Goal: Check status: Check status

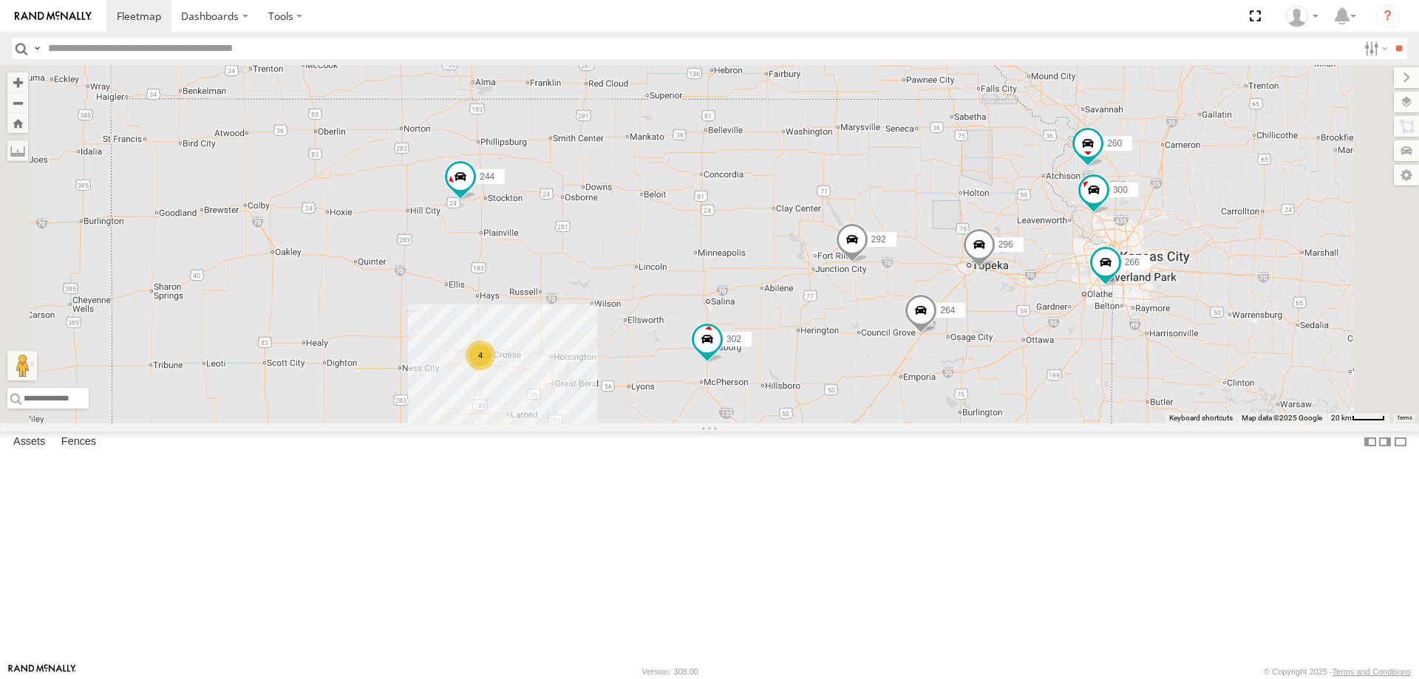
drag, startPoint x: 923, startPoint y: 365, endPoint x: 839, endPoint y: 336, distance: 89.3
click at [848, 338] on div "270 272 278 244 298 262 288 292 256 232 304 284 302 282 294 4 300 2 296 264 266…" at bounding box center [709, 244] width 1419 height 358
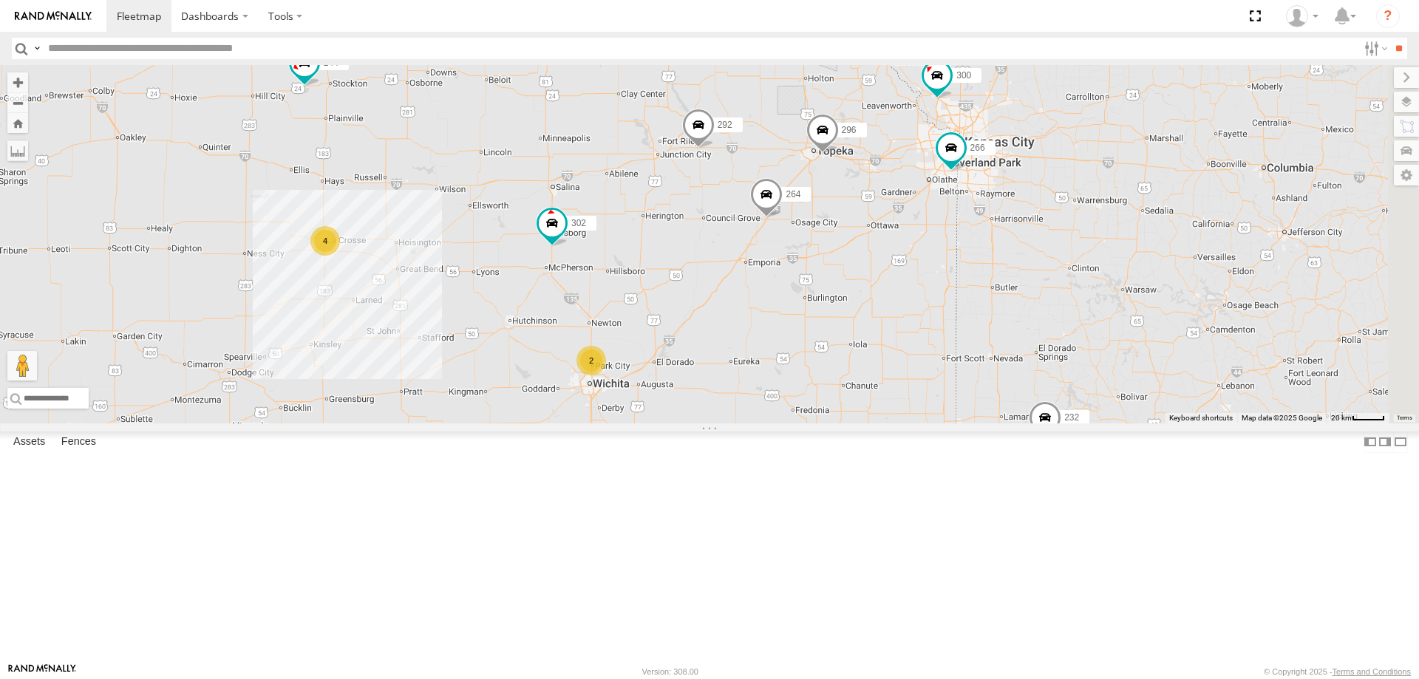
drag, startPoint x: 1093, startPoint y: 378, endPoint x: 1081, endPoint y: 339, distance: 40.4
click at [1084, 344] on div "270 272 278 244 298 262 288 292 256 232 304 284 302 282 294 4 300 2 296 264 266…" at bounding box center [709, 244] width 1419 height 358
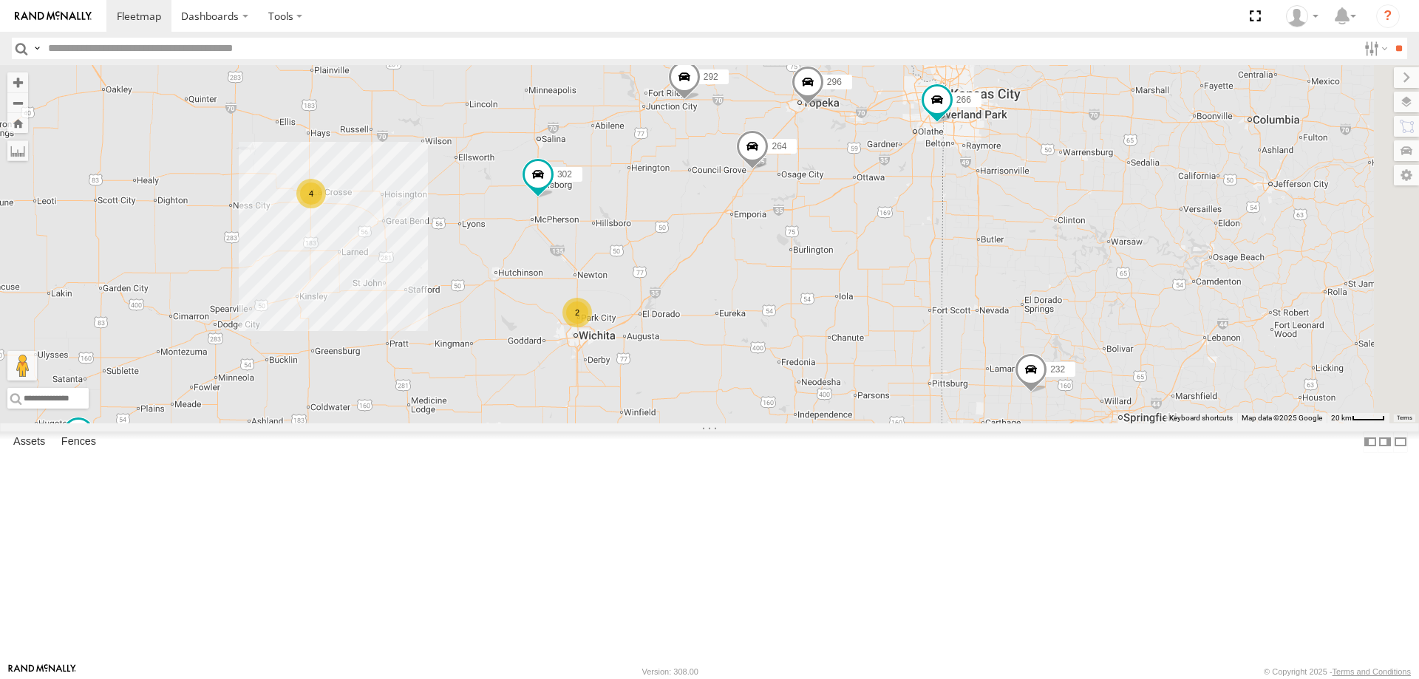
click at [701, 101] on span at bounding box center [684, 81] width 33 height 40
click at [837, 355] on div "270 272 278 244 298 262 288 292 256 232 304 284 302 282 294 4 300 2 296 264 266…" at bounding box center [709, 244] width 1419 height 358
drag, startPoint x: 930, startPoint y: 179, endPoint x: 931, endPoint y: 237, distance: 58.4
click at [931, 237] on div "270 272 278 244 298 262 288 292 256 232 304 284 302 282 294 4 300 2 296 264 266…" at bounding box center [709, 244] width 1419 height 358
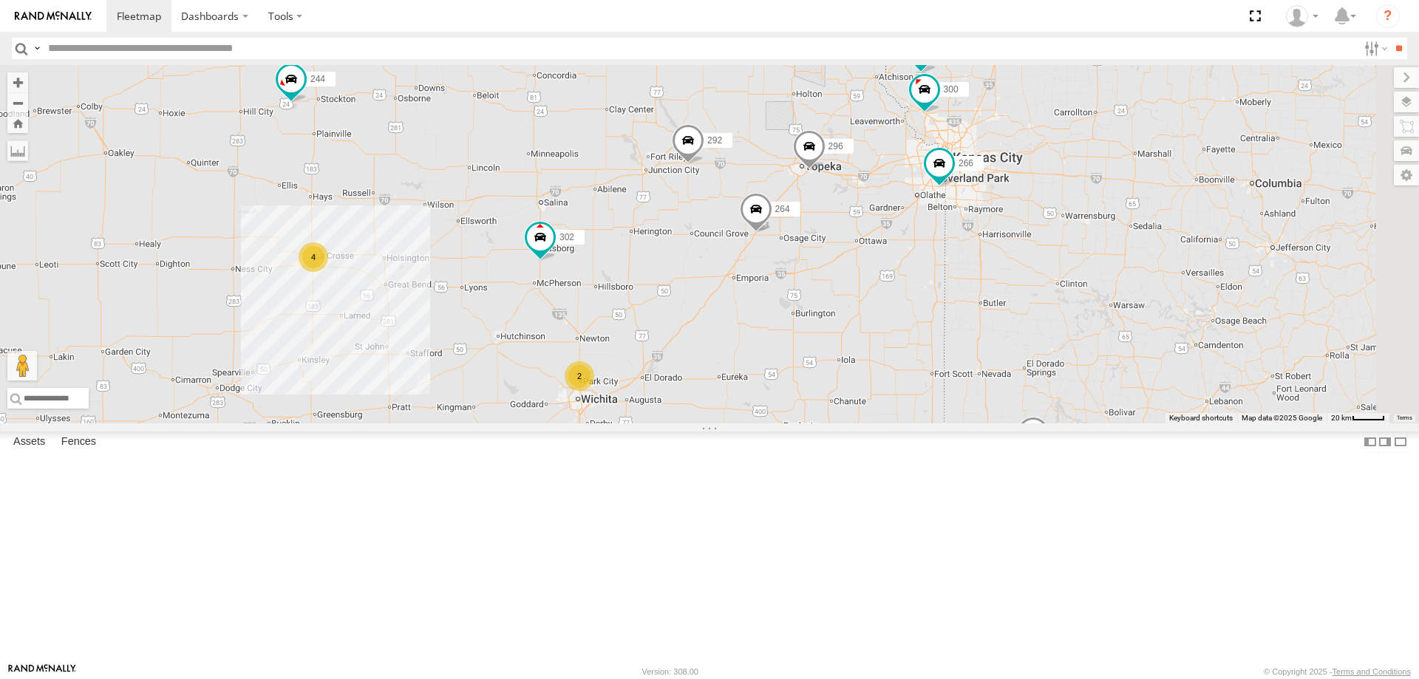
drag, startPoint x: 562, startPoint y: 336, endPoint x: 554, endPoint y: 359, distance: 25.0
click at [554, 358] on div "270 272 278 244 298 262 288 292 256 232 304 284 302 282 294 4 300 2 296 264 266…" at bounding box center [709, 244] width 1419 height 358
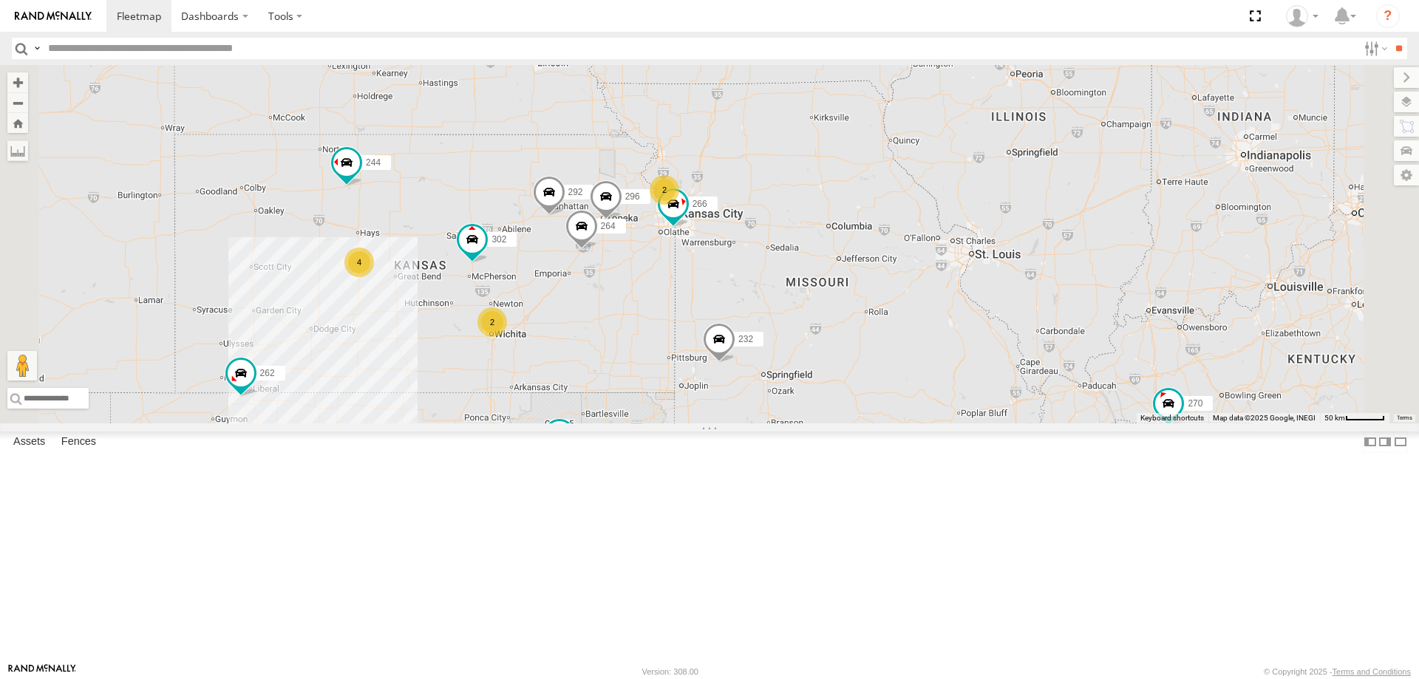
drag, startPoint x: 568, startPoint y: 490, endPoint x: 602, endPoint y: 387, distance: 109.2
click at [602, 387] on div "270 272 278 244 298 262 288 292 256 232 304 284 302 282 294 296 264 266 4 2 2" at bounding box center [709, 244] width 1419 height 358
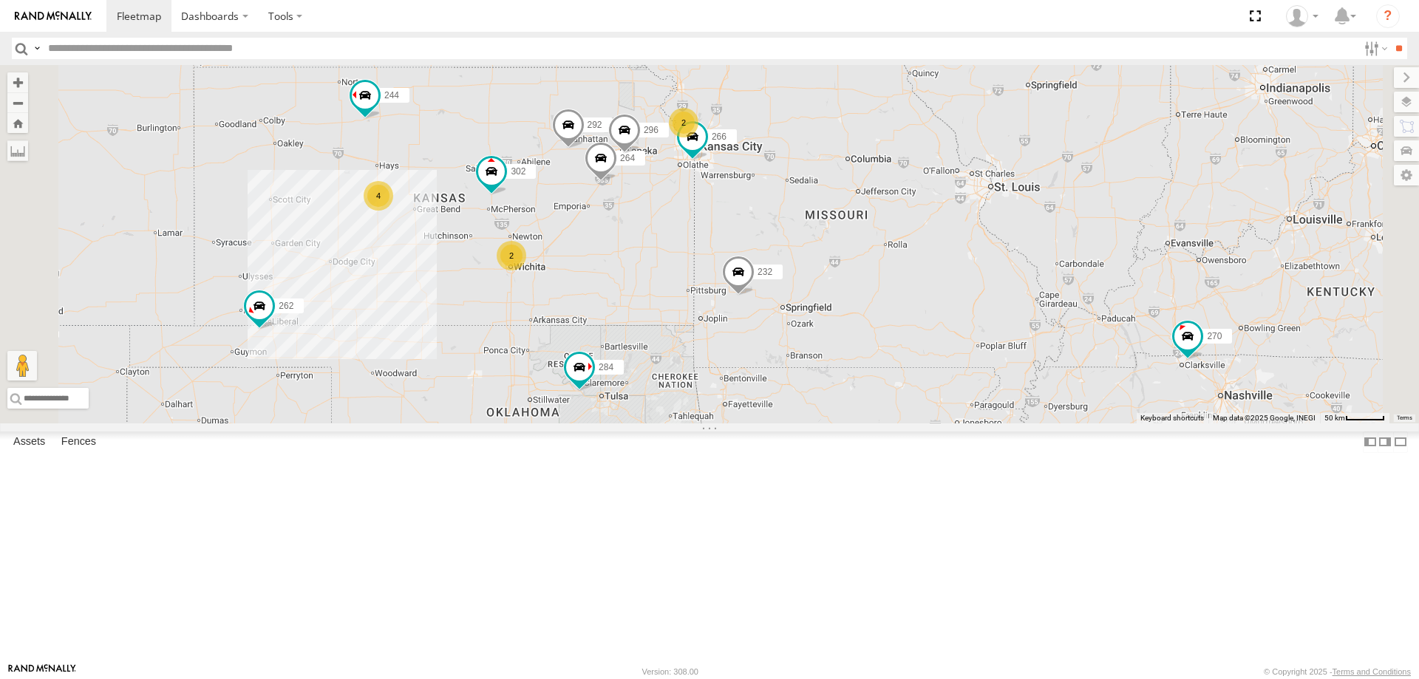
click at [77, 8] on link at bounding box center [53, 16] width 106 height 32
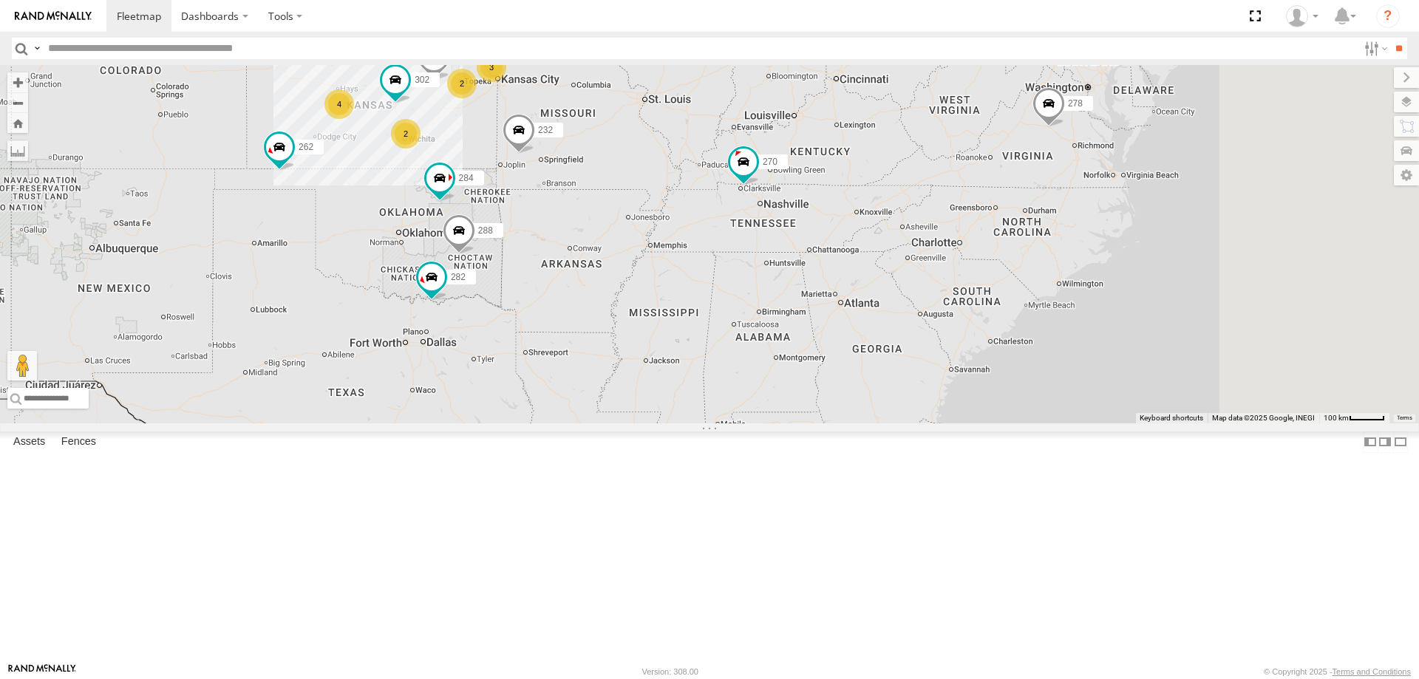
drag, startPoint x: 939, startPoint y: 250, endPoint x: 826, endPoint y: 324, distance: 136.1
click at [829, 322] on div "270 272 278 4 3 244 262 288 292 2 256 232 2 284 302 282" at bounding box center [709, 244] width 1419 height 358
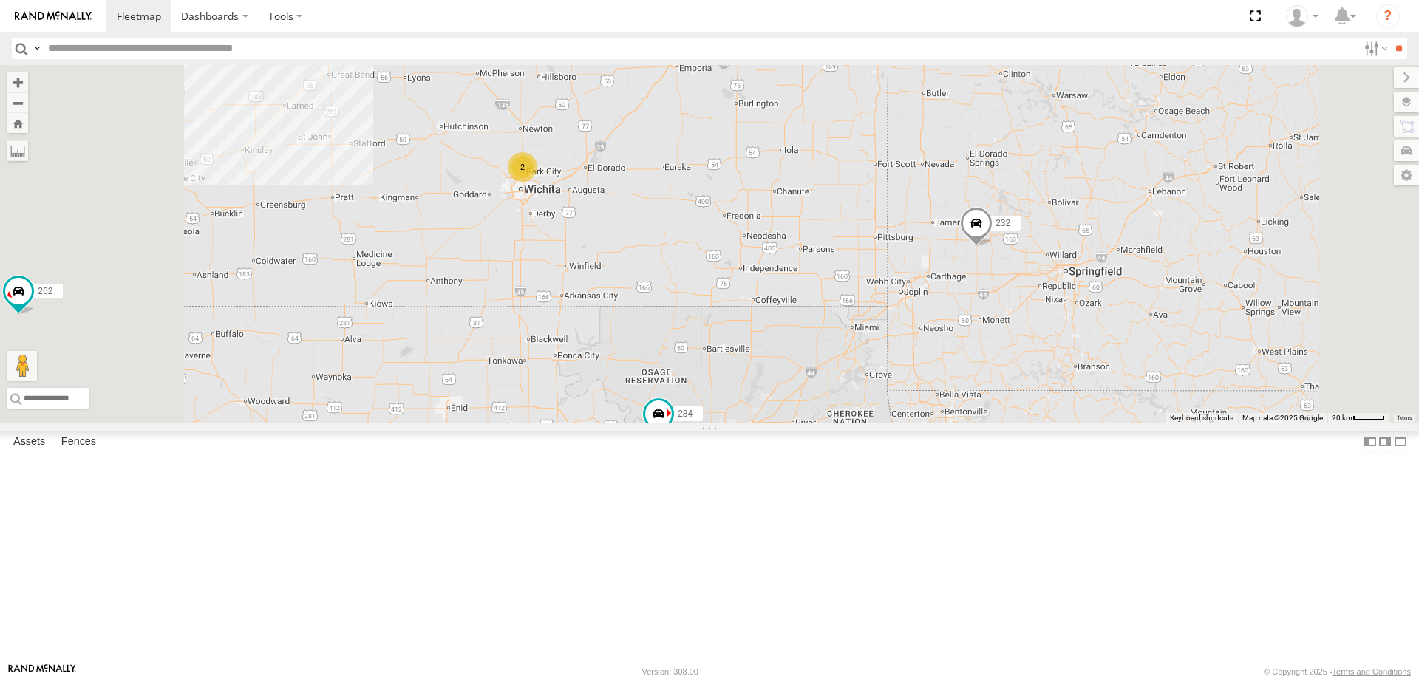
drag, startPoint x: 517, startPoint y: 278, endPoint x: 528, endPoint y: 359, distance: 82.2
click at [528, 359] on div "270 272 278 244 262 288 292 256 232 284 302 282 298 304 294 296 264 266 4 2" at bounding box center [709, 244] width 1419 height 358
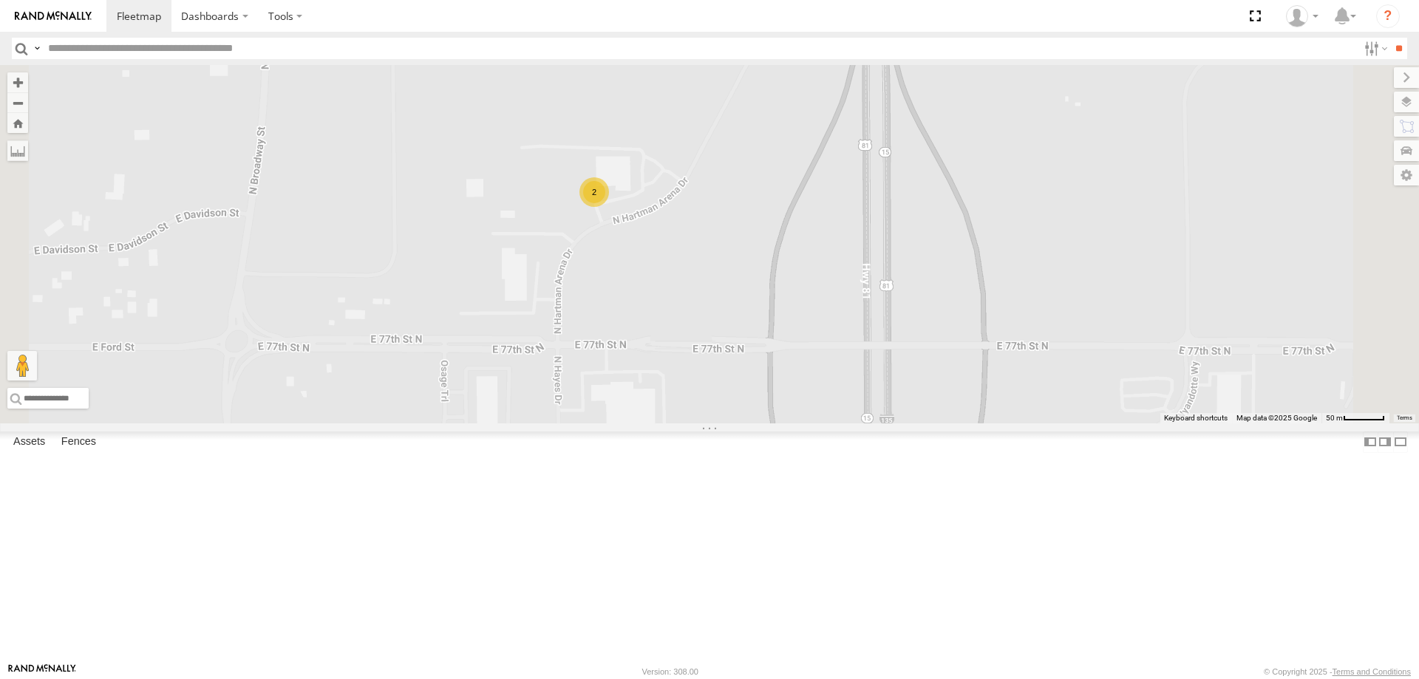
click at [609, 207] on div "2" at bounding box center [594, 192] width 30 height 30
